Goal: Check status: Check status

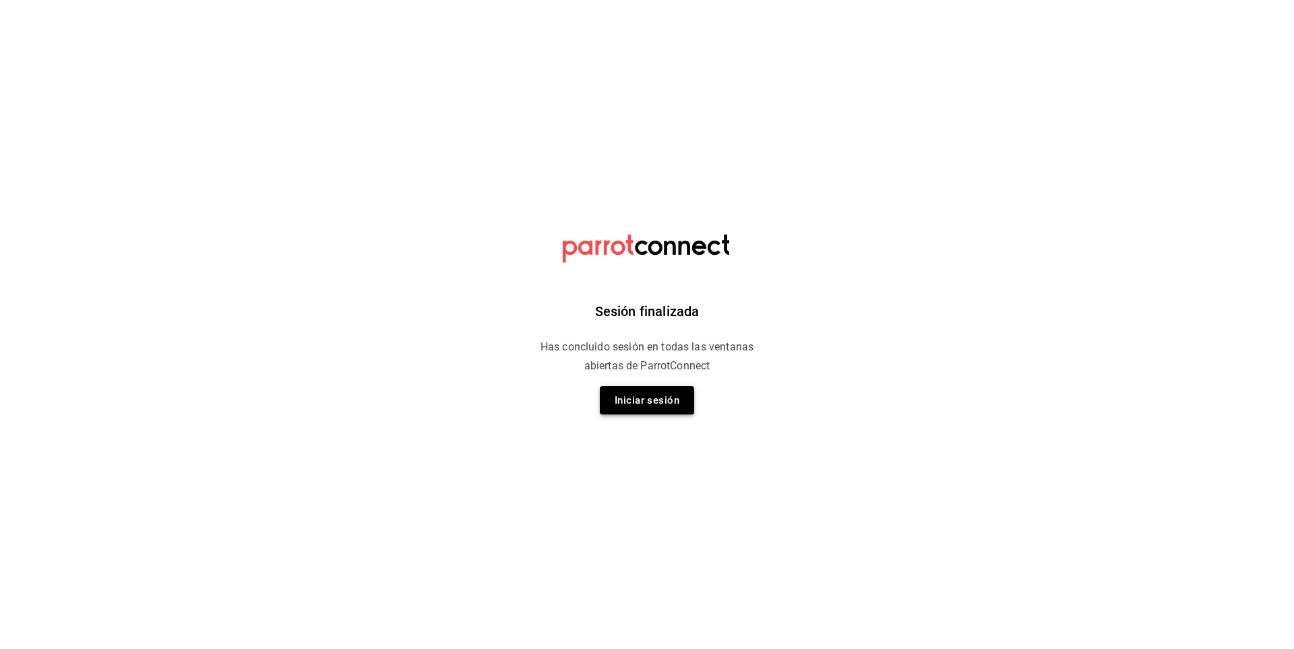
click at [649, 398] on button "Iniciar sesión" at bounding box center [647, 400] width 94 height 28
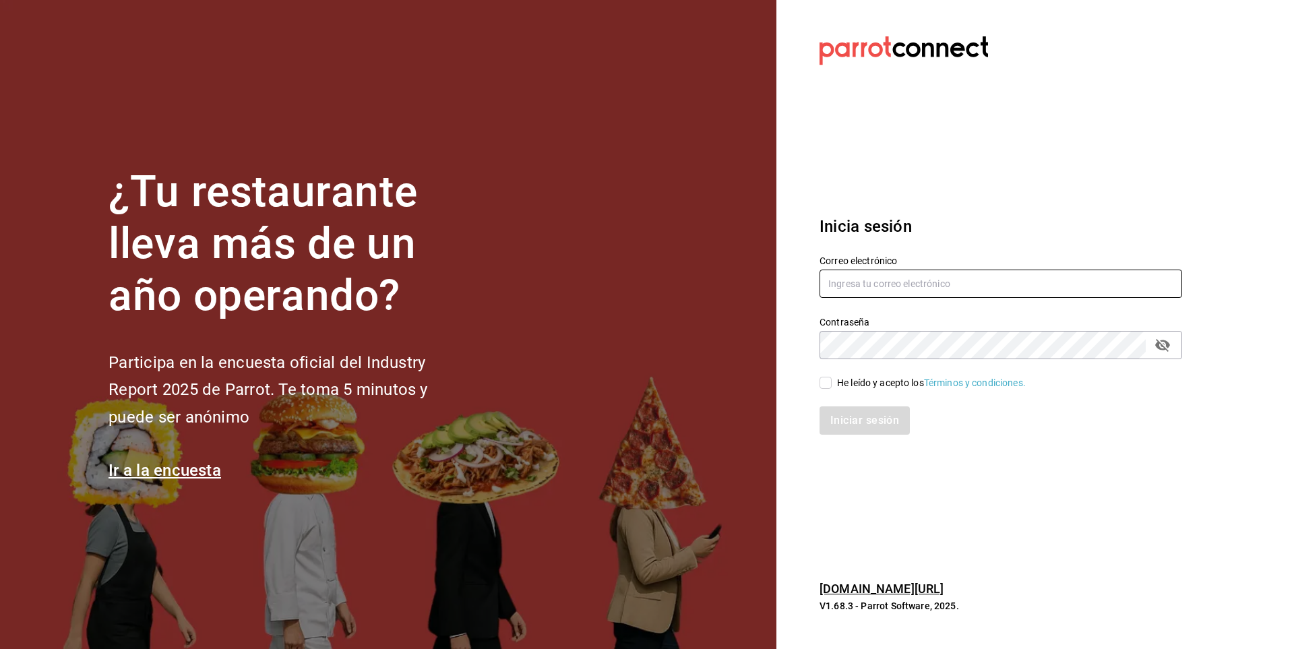
type input "[EMAIL_ADDRESS][PERSON_NAME][DOMAIN_NAME]"
click at [823, 383] on input "He leído y acepto los Términos y condiciones." at bounding box center [826, 383] width 12 height 12
checkbox input "true"
click at [855, 423] on button "Iniciar sesión" at bounding box center [866, 420] width 92 height 28
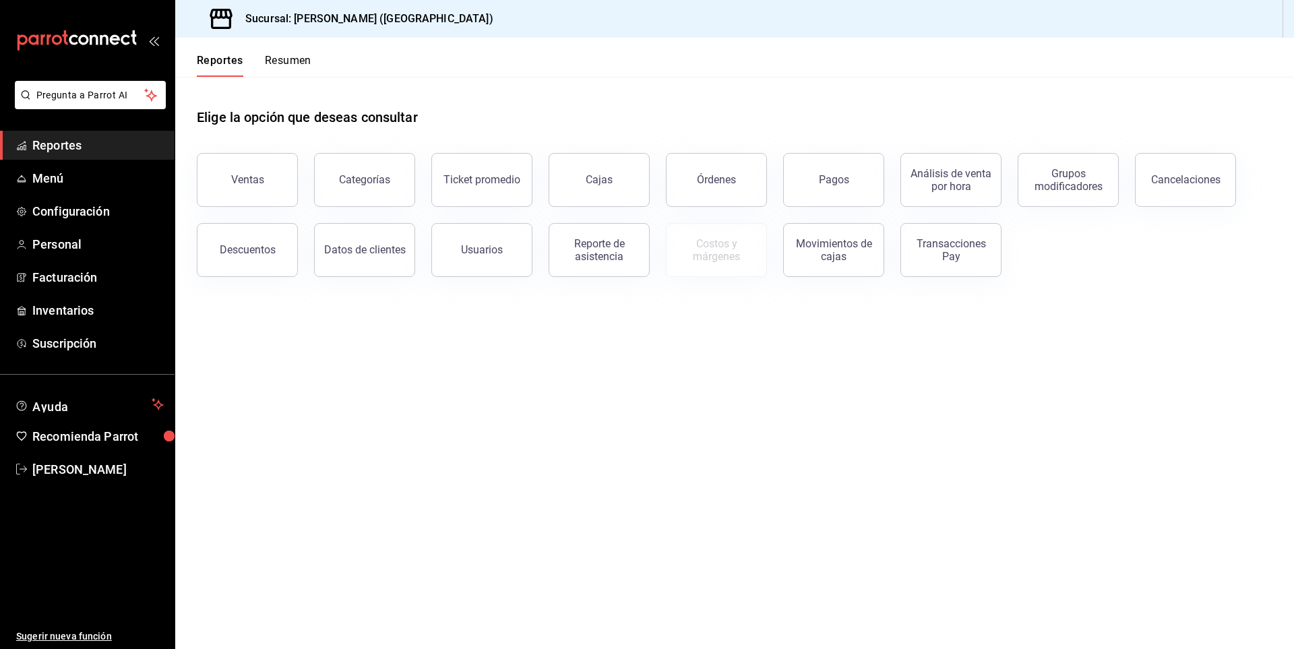
drag, startPoint x: 65, startPoint y: 148, endPoint x: 73, endPoint y: 147, distance: 8.2
click at [65, 147] on span "Reportes" at bounding box center [97, 145] width 131 height 18
click at [241, 189] on button "Ventas" at bounding box center [247, 180] width 101 height 54
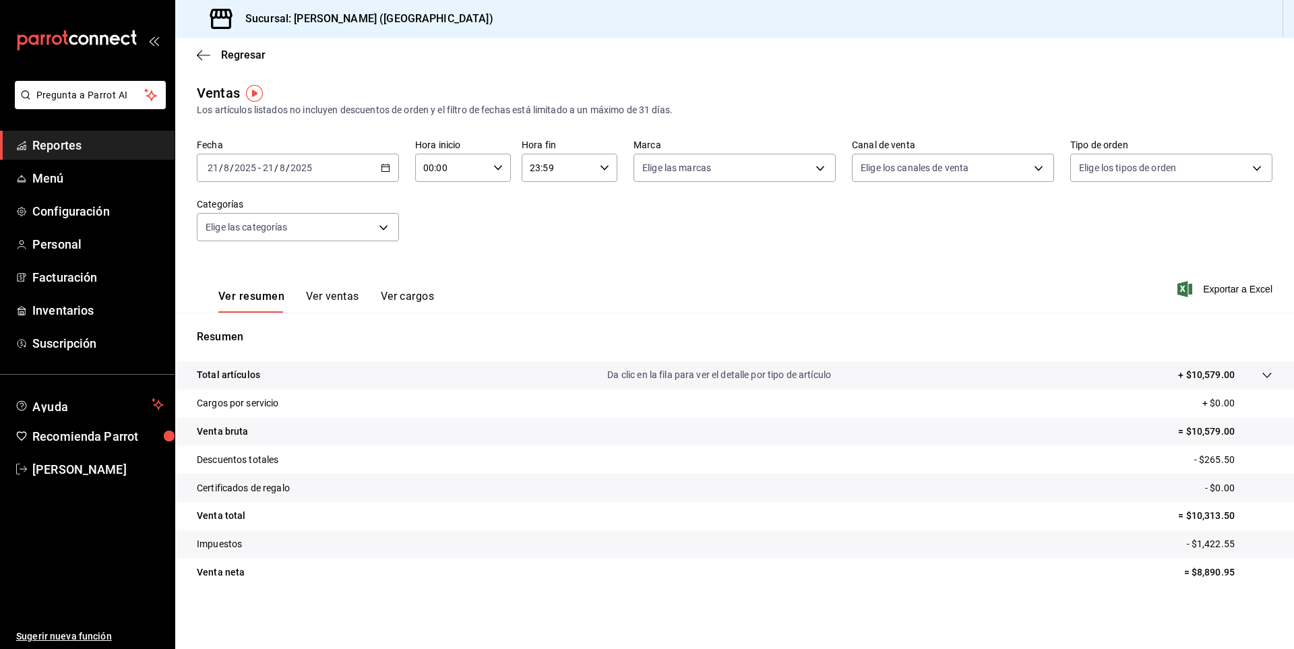
click at [385, 164] on icon "button" at bounding box center [385, 167] width 9 height 9
click at [259, 324] on span "Rango de fechas" at bounding box center [260, 330] width 104 height 14
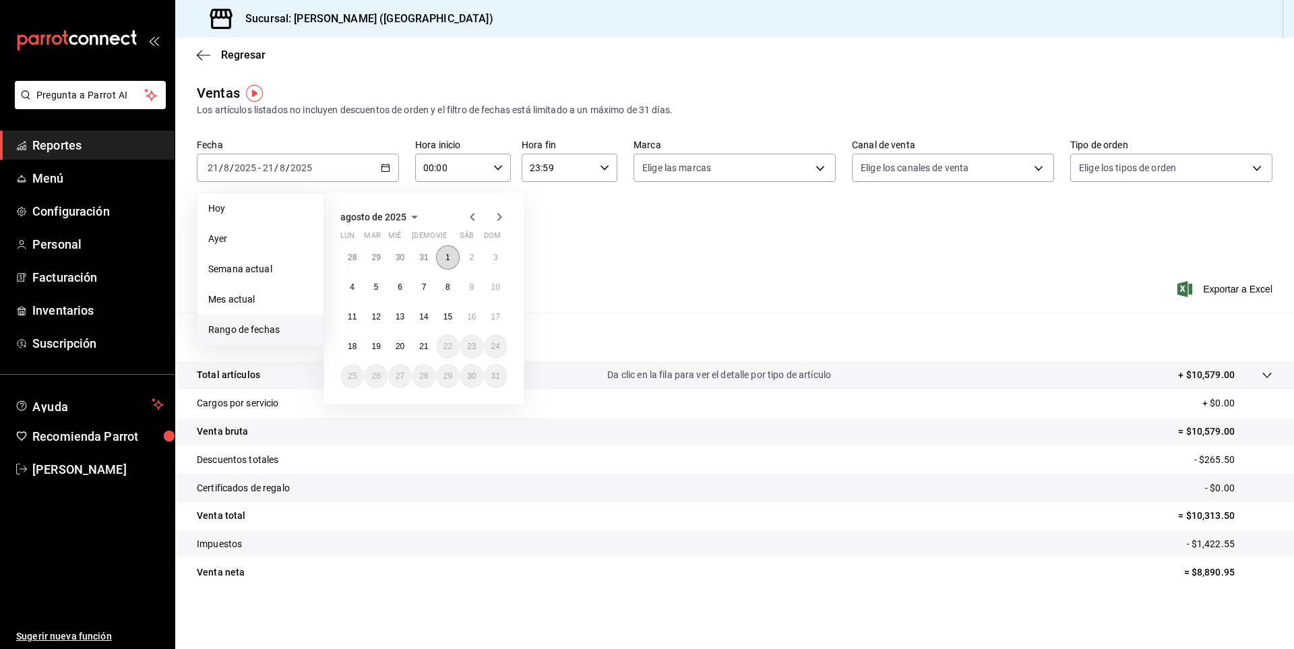
click at [450, 252] on button "1" at bounding box center [448, 257] width 24 height 24
click at [427, 342] on abbr "21" at bounding box center [423, 346] width 9 height 9
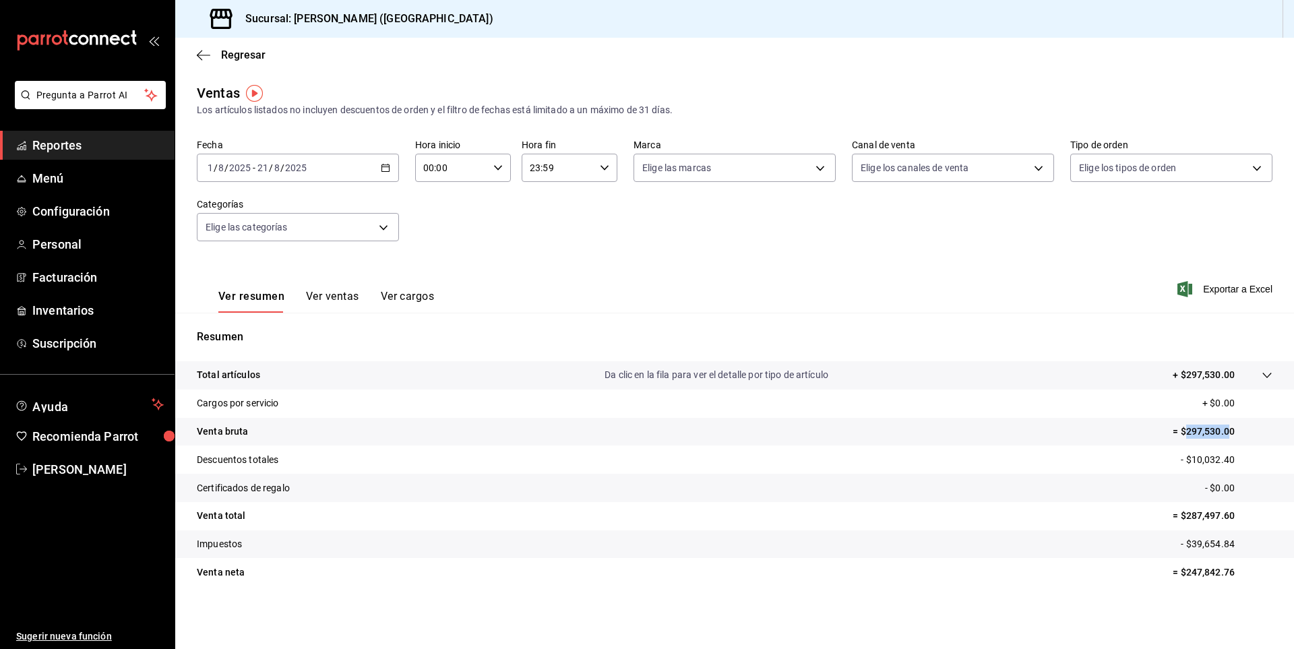
drag, startPoint x: 1184, startPoint y: 426, endPoint x: 1229, endPoint y: 431, distance: 45.5
click at [1229, 431] on p "= $297,530.00" at bounding box center [1223, 432] width 100 height 14
click at [1169, 536] on tr "Impuestos - $39,654.84" at bounding box center [734, 544] width 1119 height 28
